Goal: Task Accomplishment & Management: Complete application form

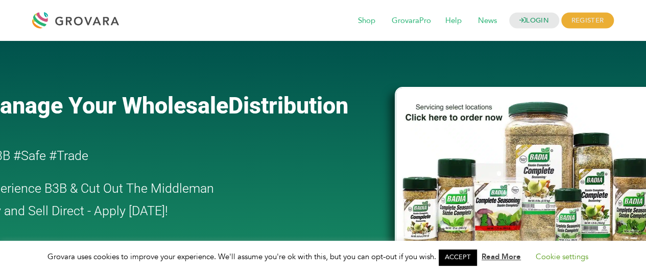
click at [458, 258] on link "ACCEPT" at bounding box center [458, 257] width 38 height 16
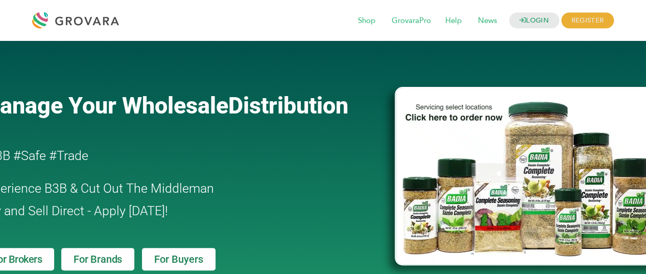
click at [103, 20] on div at bounding box center [78, 20] width 92 height 25
click at [110, 203] on span "Buy and Sell Direct - Apply [DATE]!" at bounding box center [74, 210] width 188 height 15
